Goal: Task Accomplishment & Management: Use online tool/utility

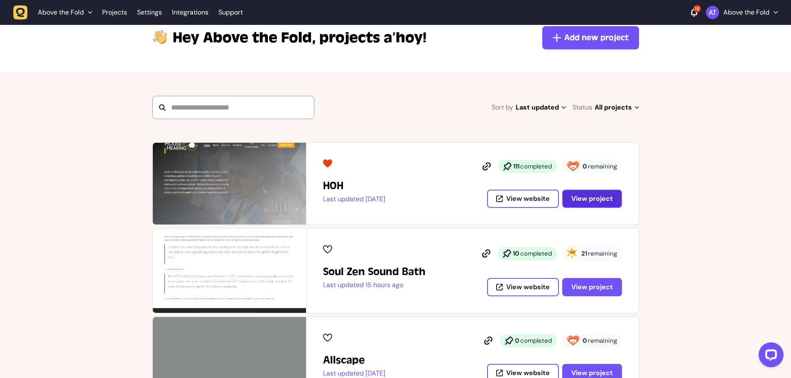
scroll to position [42, 0]
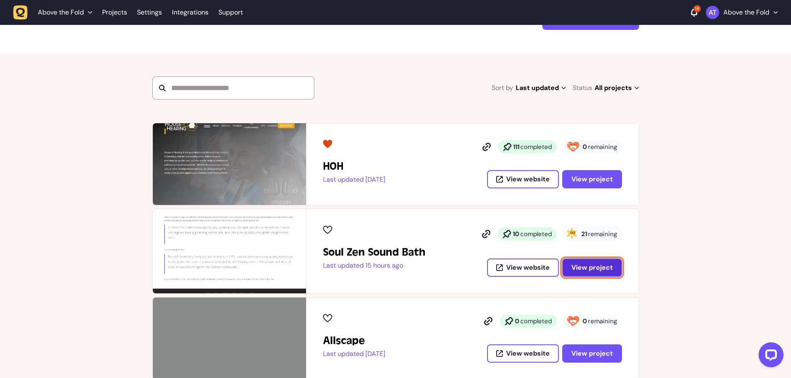
click at [590, 269] on span "View project" at bounding box center [592, 267] width 42 height 9
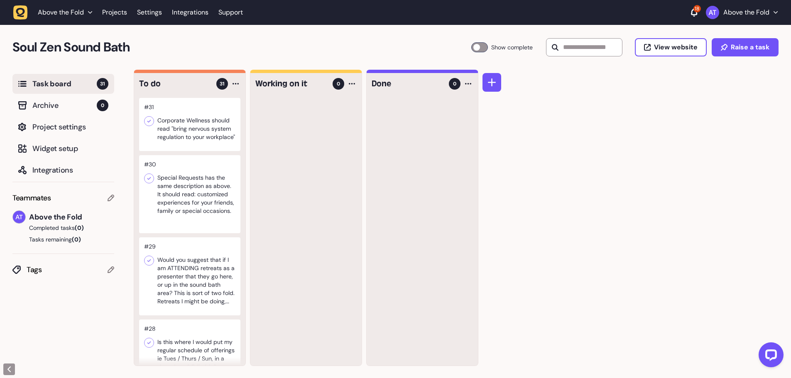
click at [189, 136] on div at bounding box center [189, 124] width 101 height 53
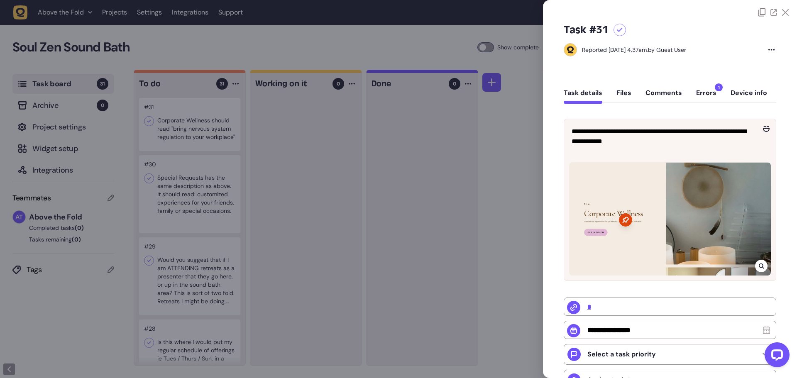
click at [434, 47] on div at bounding box center [398, 189] width 797 height 378
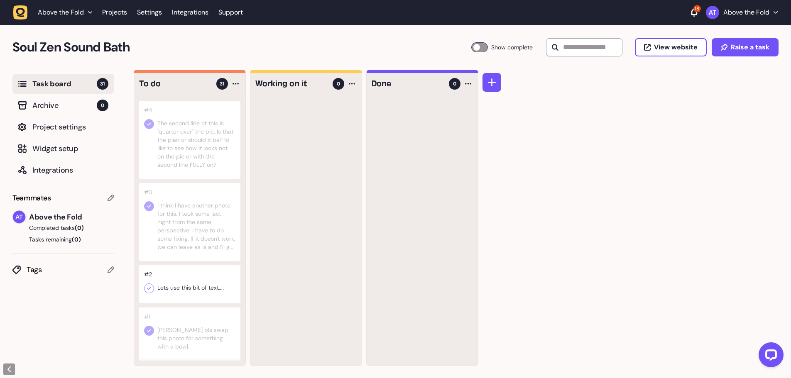
scroll to position [1911, 0]
click at [472, 47] on div at bounding box center [479, 47] width 17 height 10
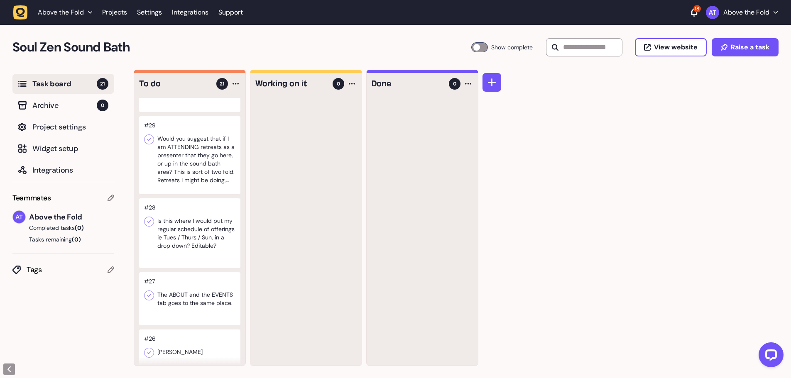
scroll to position [0, 0]
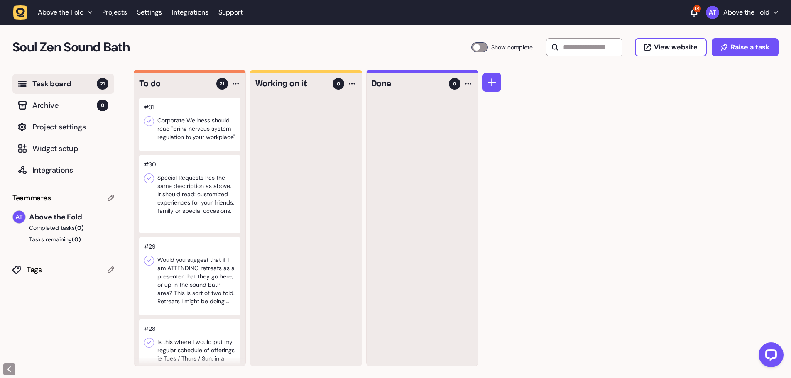
click at [206, 128] on div at bounding box center [189, 124] width 101 height 53
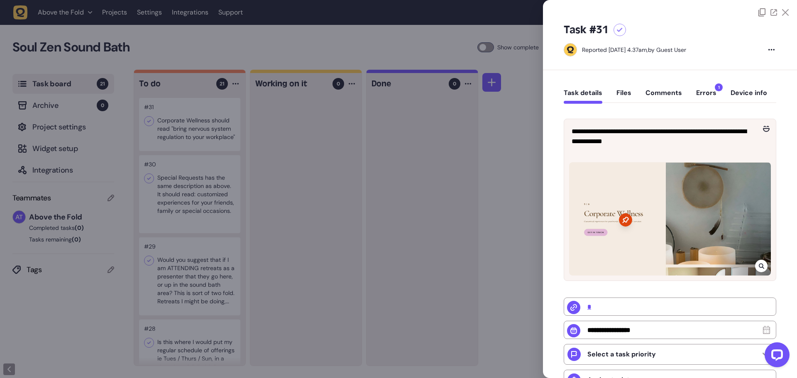
click at [784, 12] on icon at bounding box center [785, 12] width 7 height 7
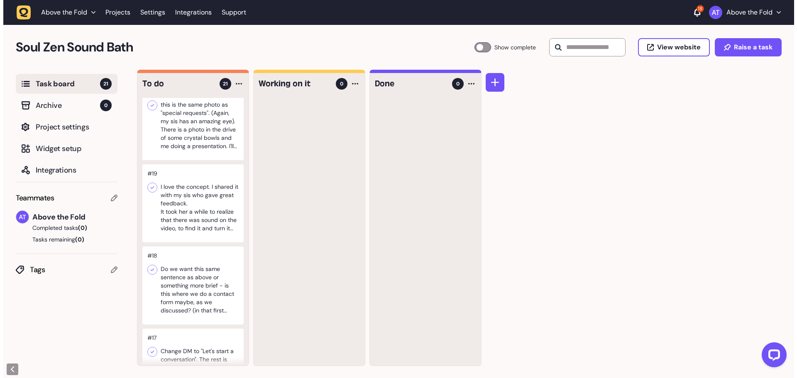
scroll to position [831, 0]
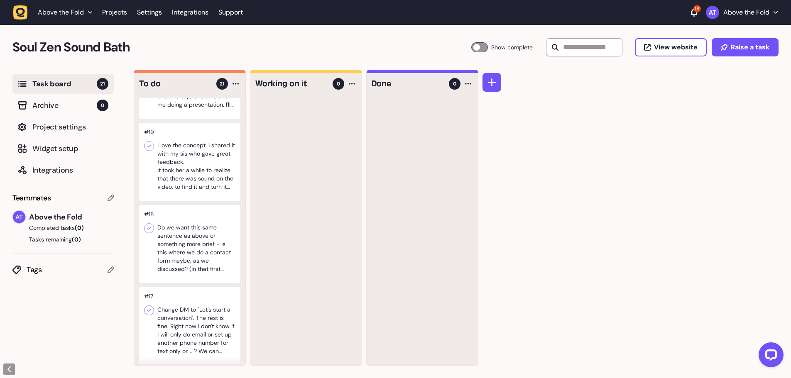
click at [198, 190] on div at bounding box center [189, 162] width 101 height 78
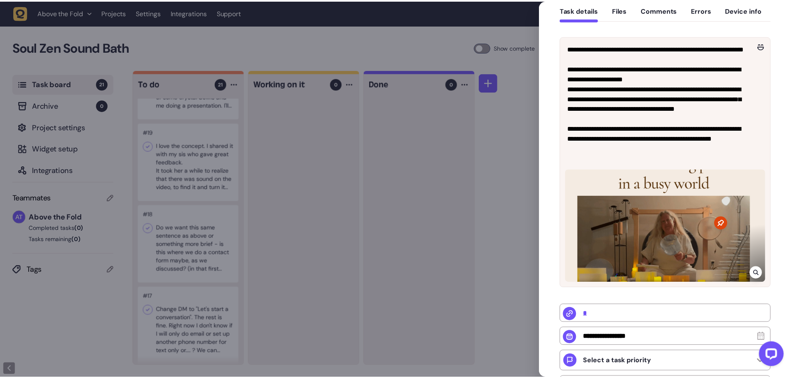
scroll to position [125, 0]
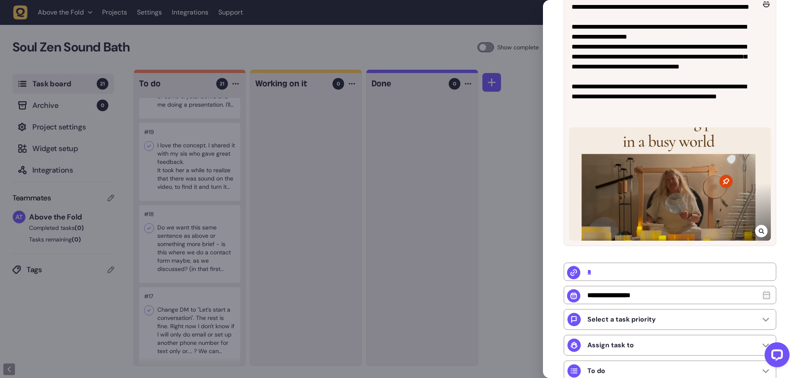
click at [243, 188] on div at bounding box center [398, 189] width 797 height 378
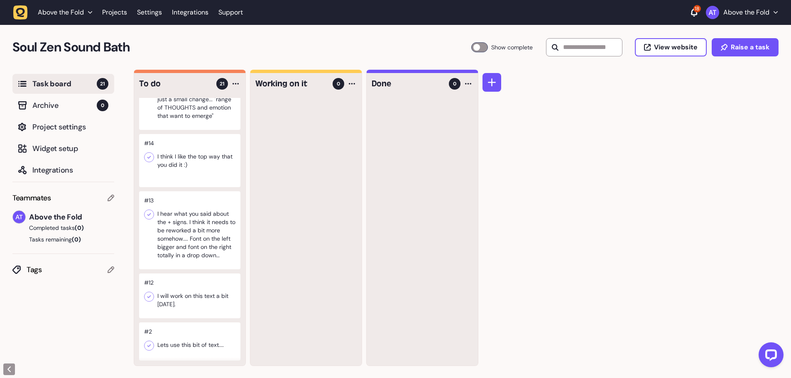
scroll to position [1206, 0]
click at [188, 344] on div at bounding box center [189, 342] width 101 height 38
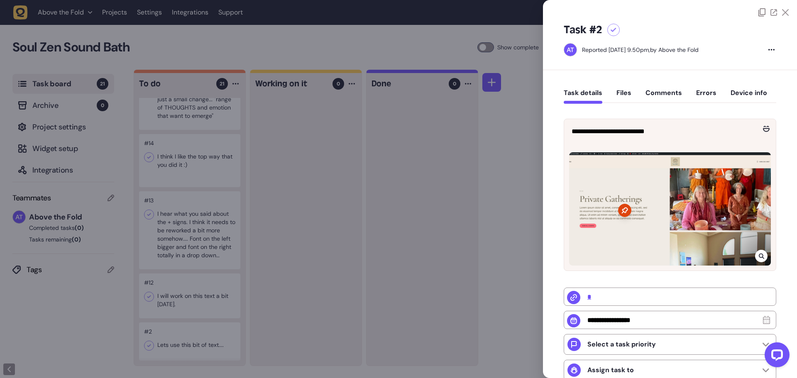
click at [198, 341] on div at bounding box center [398, 189] width 797 height 378
